Goal: Transaction & Acquisition: Purchase product/service

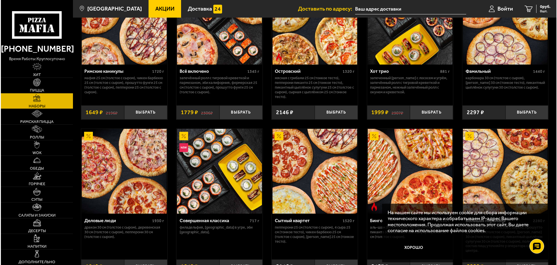
scroll to position [537, 0]
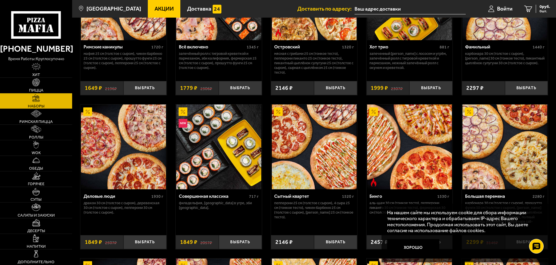
click at [196, 179] on img at bounding box center [218, 146] width 85 height 85
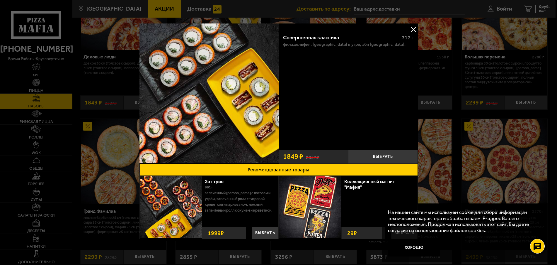
scroll to position [4, 0]
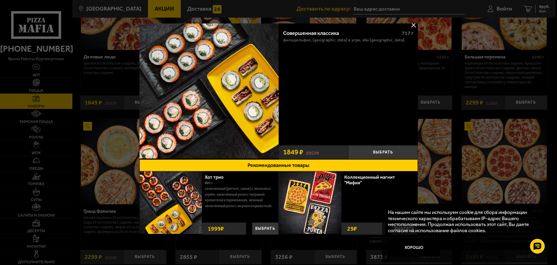
click at [187, 174] on img at bounding box center [171, 202] width 62 height 62
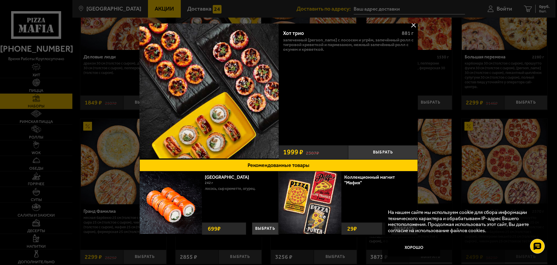
scroll to position [831, 0]
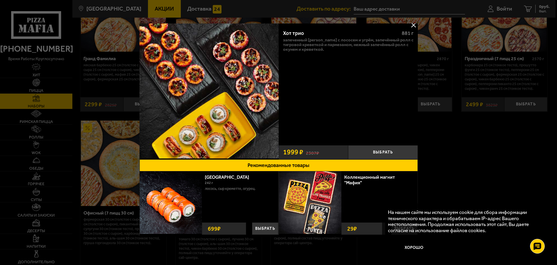
click at [118, 9] on div at bounding box center [278, 132] width 557 height 265
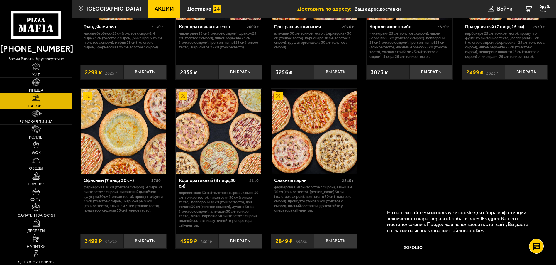
scroll to position [922, 0]
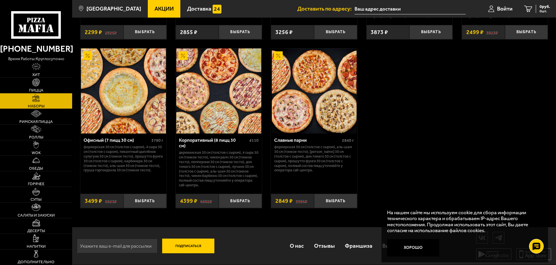
click at [189, 244] on button "Подписаться" at bounding box center [188, 245] width 52 height 15
